Goal: Transaction & Acquisition: Purchase product/service

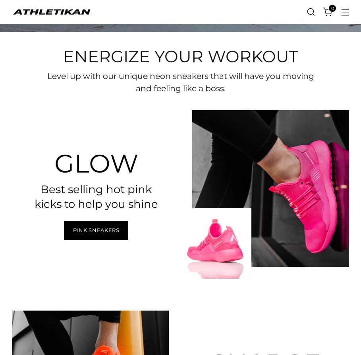
scroll to position [278, 0]
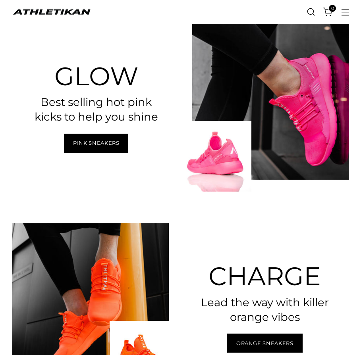
click at [345, 10] on button "Open menu modal" at bounding box center [344, 12] width 16 height 16
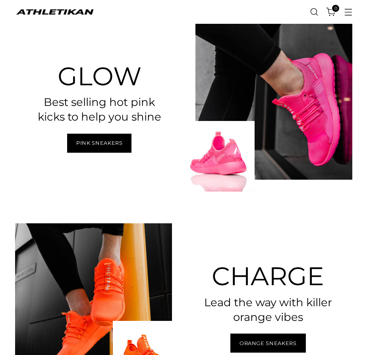
scroll to position [0, 0]
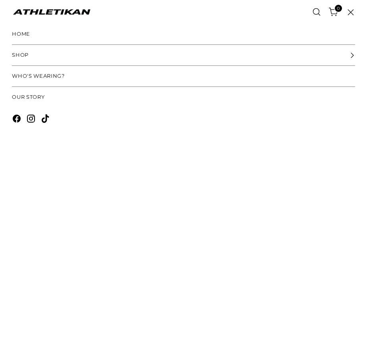
click at [25, 54] on span "SHOP" at bounding box center [20, 55] width 17 height 8
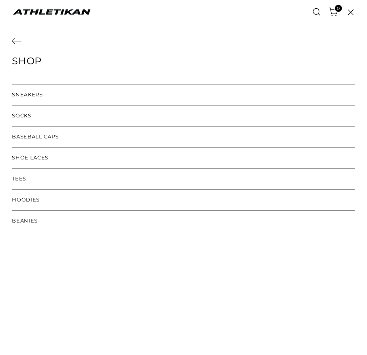
click at [21, 116] on span "SOCKS" at bounding box center [21, 116] width 19 height 8
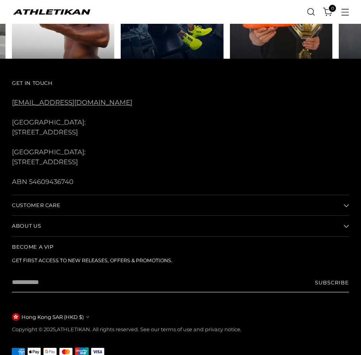
scroll to position [593, 0]
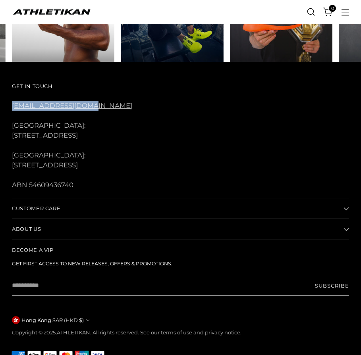
drag, startPoint x: 103, startPoint y: 106, endPoint x: 4, endPoint y: 101, distance: 98.6
click at [4, 101] on div "Get In Touch [EMAIL_ADDRESS][DOMAIN_NAME] [GEOGRAPHIC_DATA]: [STREET_ADDRESS] […" at bounding box center [180, 216] width 361 height 309
copy link "[EMAIL_ADDRESS][DOMAIN_NAME]"
